Goal: Navigation & Orientation: Find specific page/section

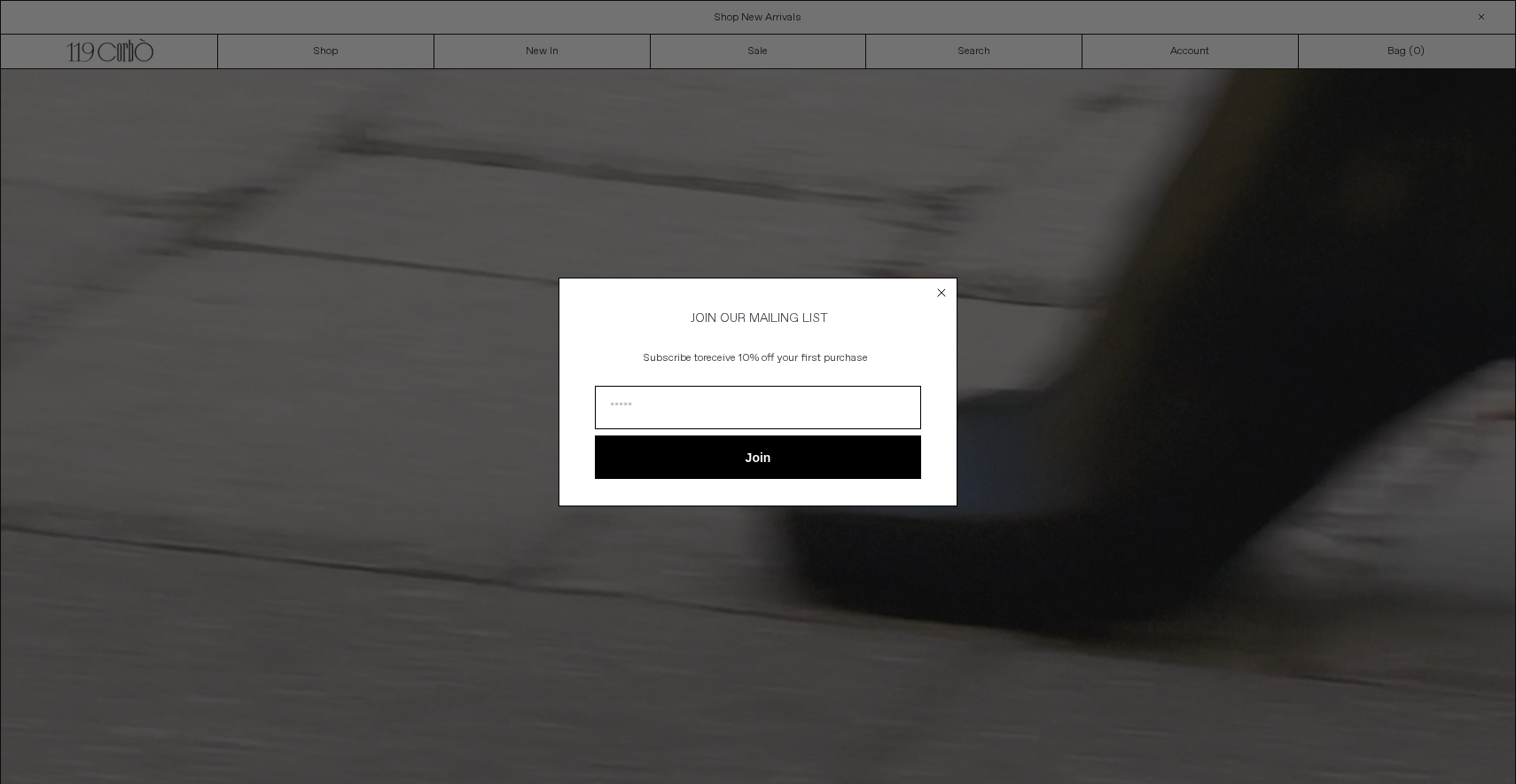
click at [945, 289] on circle "Close dialog" at bounding box center [942, 292] width 17 height 17
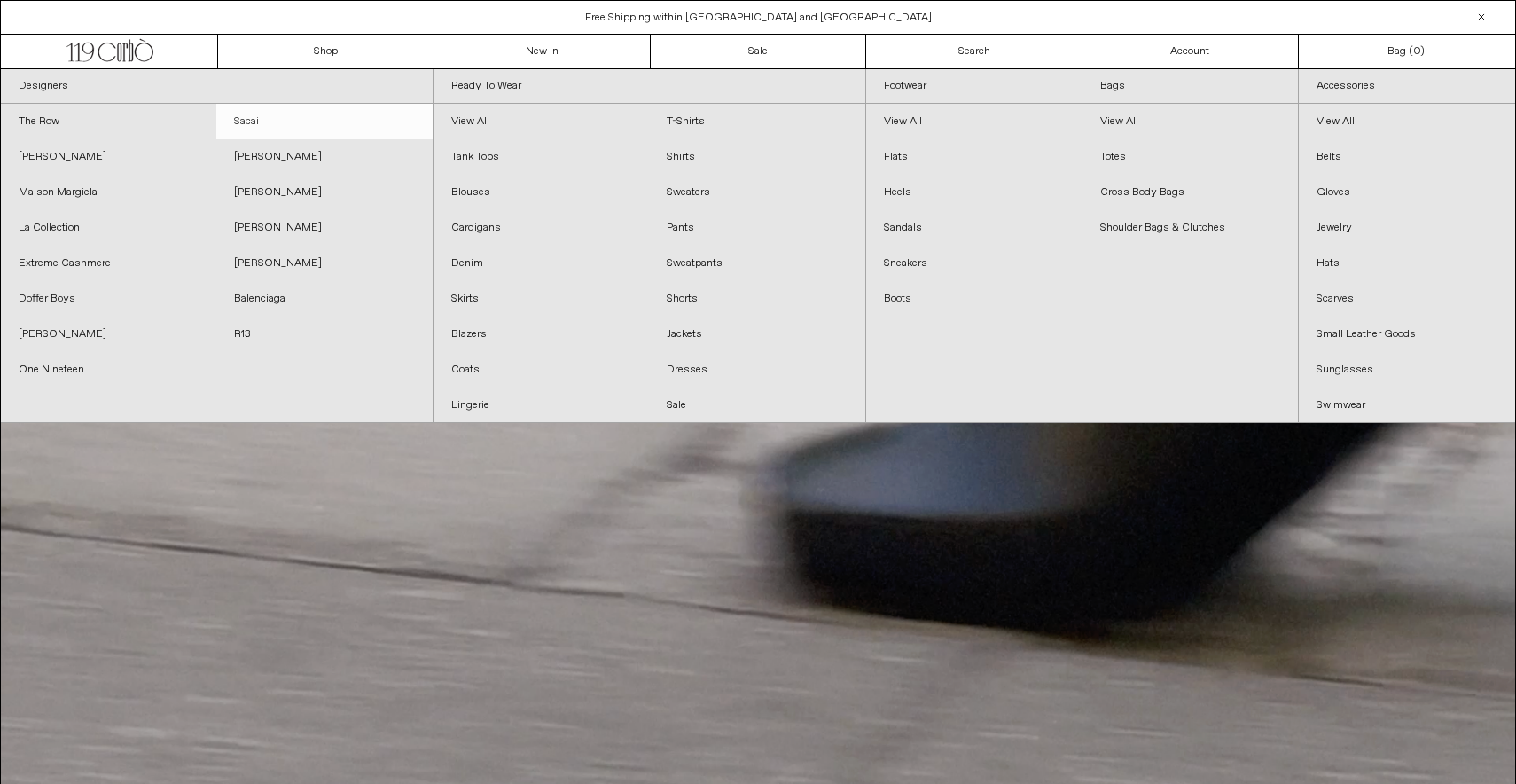
click at [247, 119] on link "Sacai" at bounding box center [324, 121] width 216 height 35
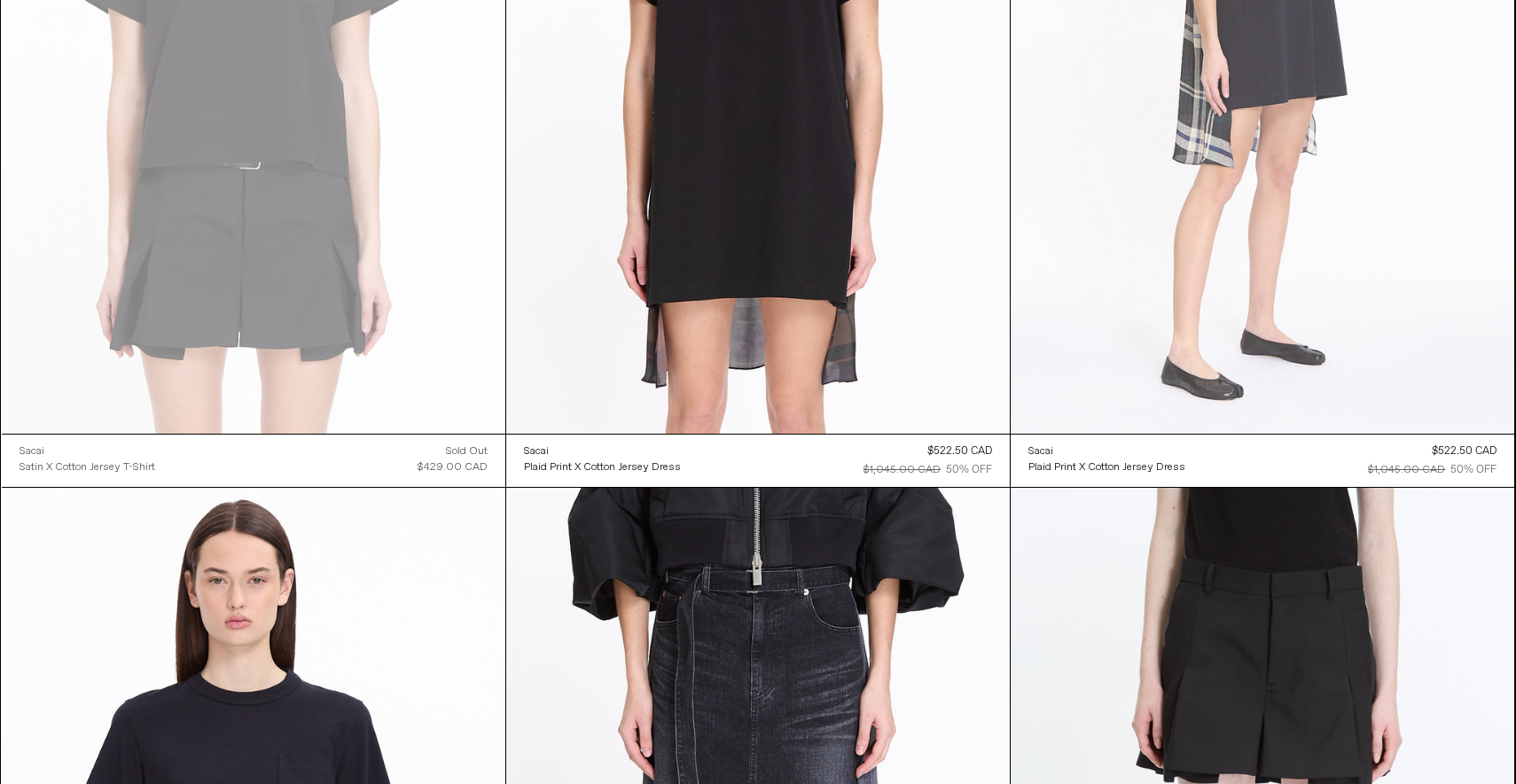
scroll to position [8160, 0]
